Goal: Task Accomplishment & Management: Use online tool/utility

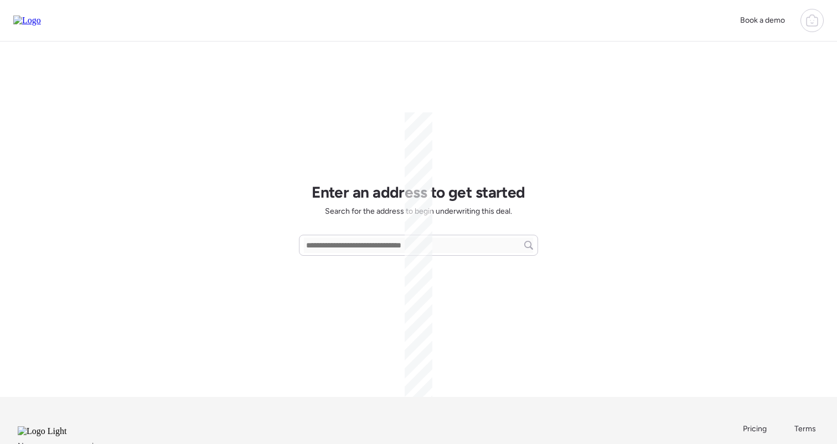
click at [811, 22] on icon at bounding box center [811, 20] width 13 height 13
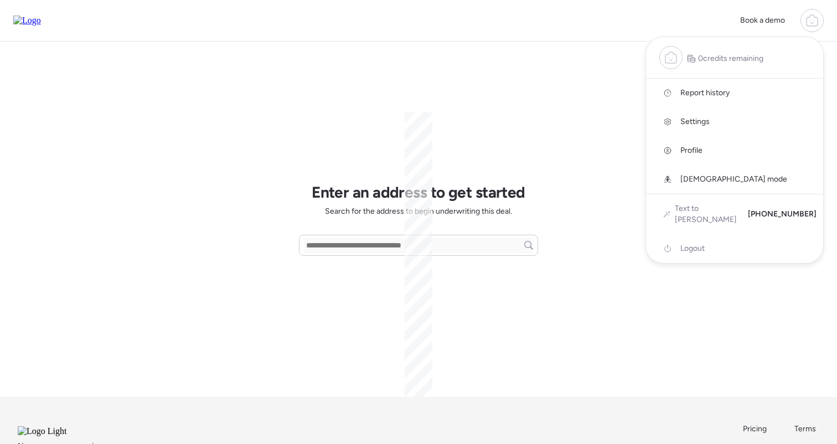
click at [713, 87] on link "Report history" at bounding box center [734, 93] width 177 height 29
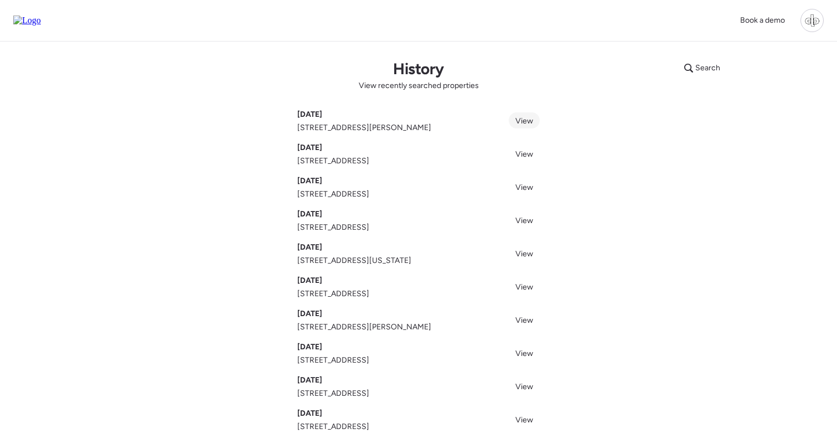
click at [515, 116] on link "View" at bounding box center [523, 120] width 31 height 16
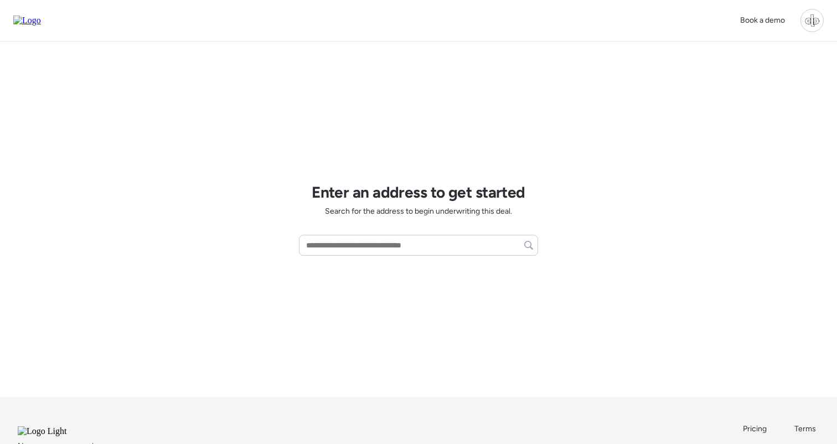
click at [806, 27] on div at bounding box center [811, 20] width 23 height 23
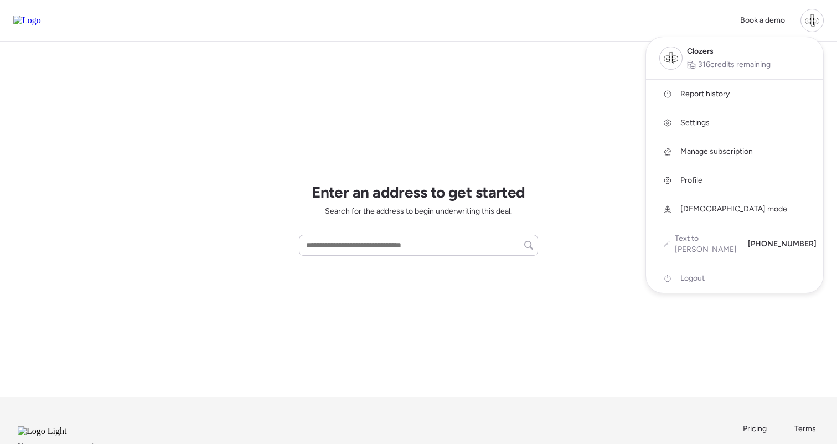
click at [703, 92] on span "Report history" at bounding box center [704, 94] width 49 height 11
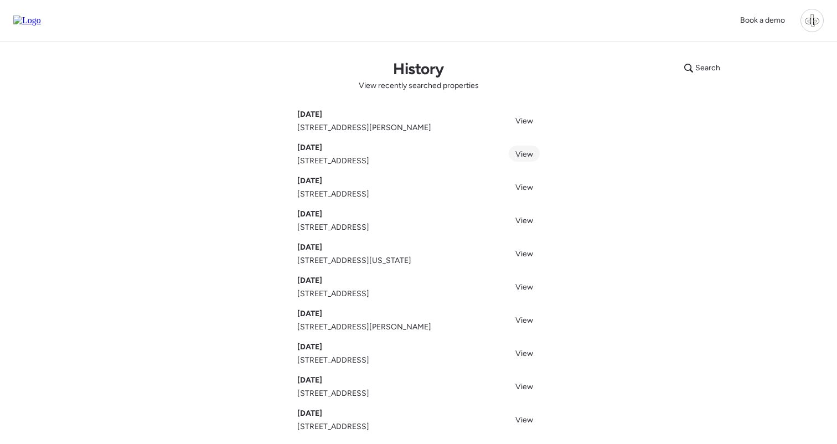
click at [517, 153] on span "View" at bounding box center [524, 153] width 18 height 9
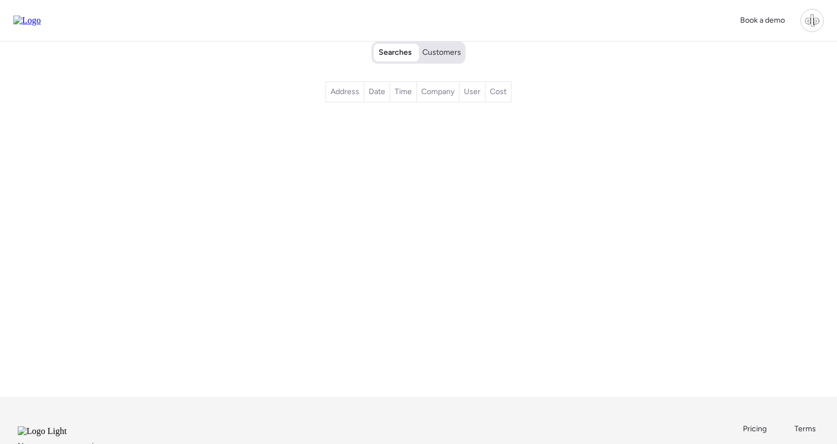
click at [441, 48] on span "Customers" at bounding box center [441, 52] width 39 height 11
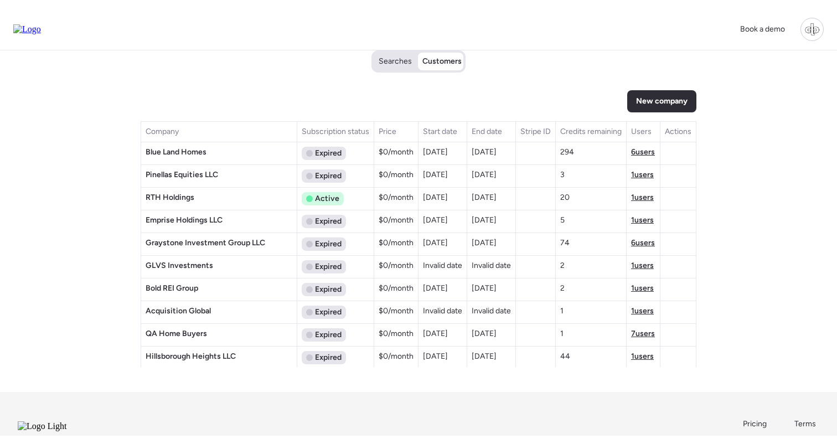
scroll to position [1262, 0]
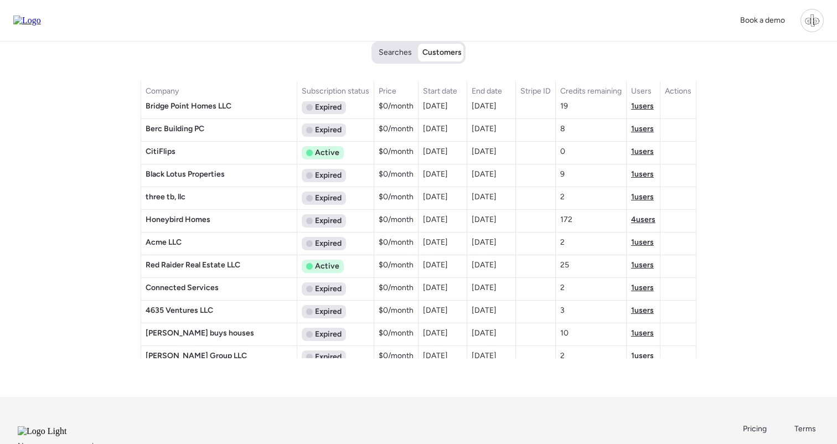
click at [640, 225] on td "4 users" at bounding box center [643, 221] width 34 height 23
click at [640, 215] on span "4 users" at bounding box center [643, 219] width 24 height 9
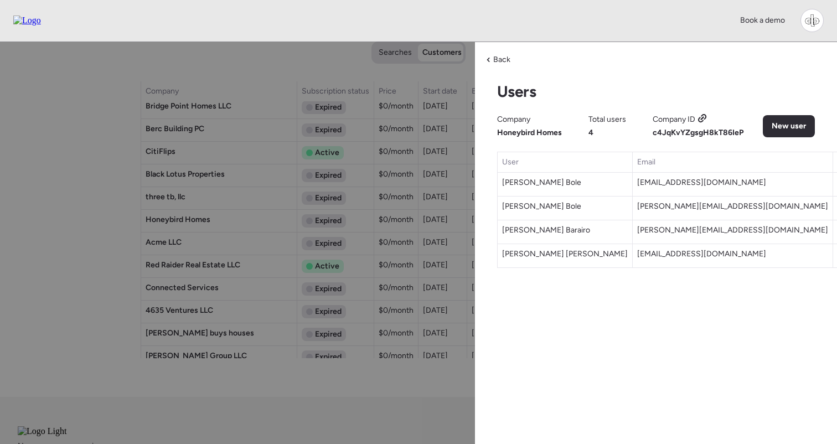
click at [699, 117] on icon at bounding box center [702, 118] width 10 height 9
